Goal: Navigation & Orientation: Find specific page/section

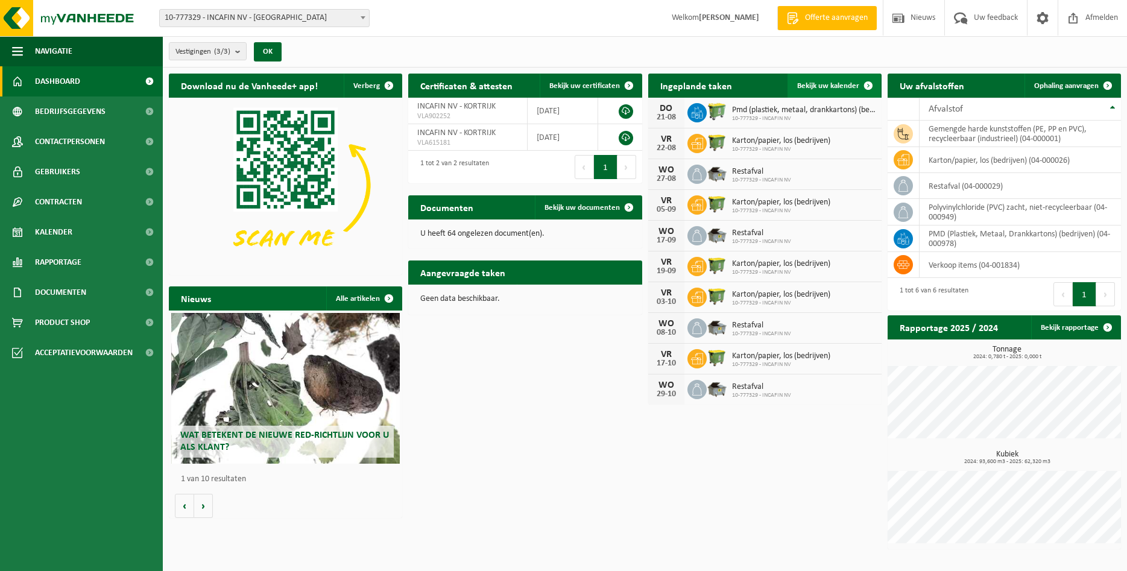
click at [835, 92] on link "Bekijk uw kalender" at bounding box center [834, 86] width 93 height 24
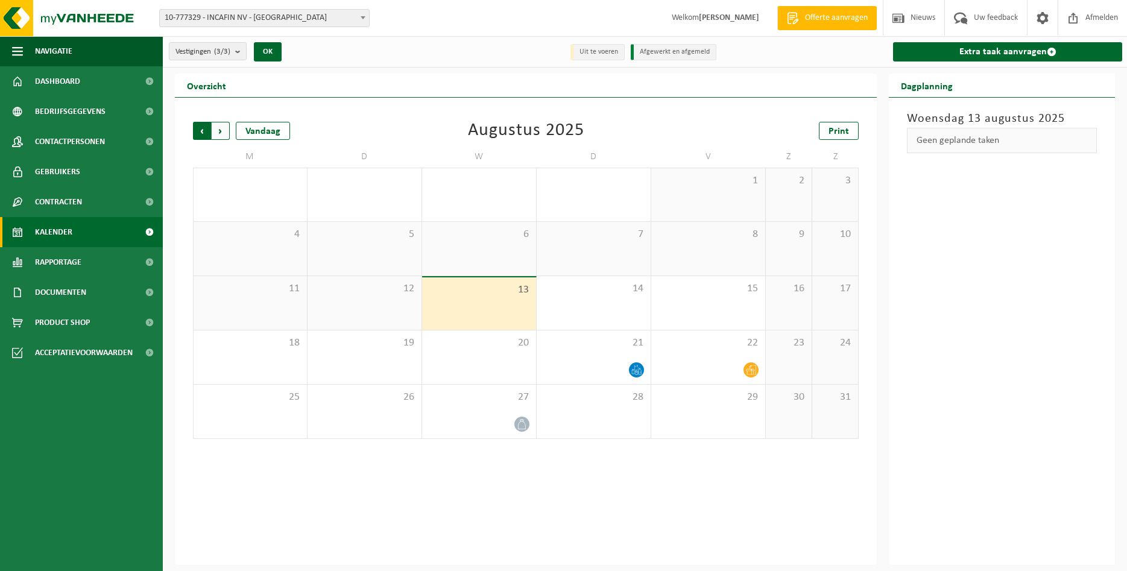
click at [220, 133] on span "Volgende" at bounding box center [221, 131] width 18 height 18
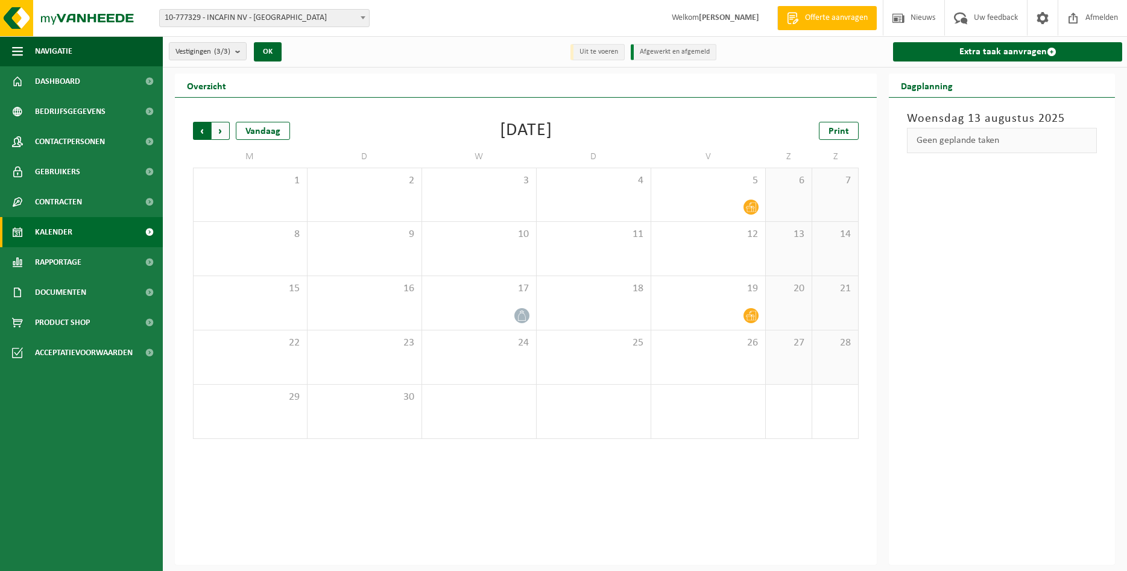
click at [224, 138] on span "Volgende" at bounding box center [221, 131] width 18 height 18
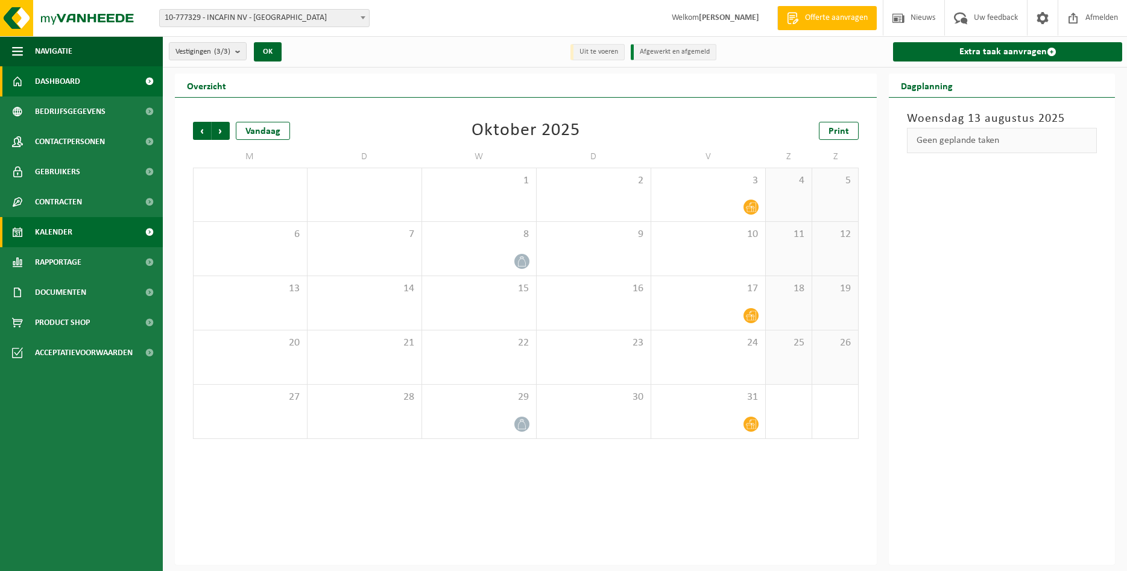
click at [74, 88] on span "Dashboard" at bounding box center [57, 81] width 45 height 30
